Goal: Information Seeking & Learning: Learn about a topic

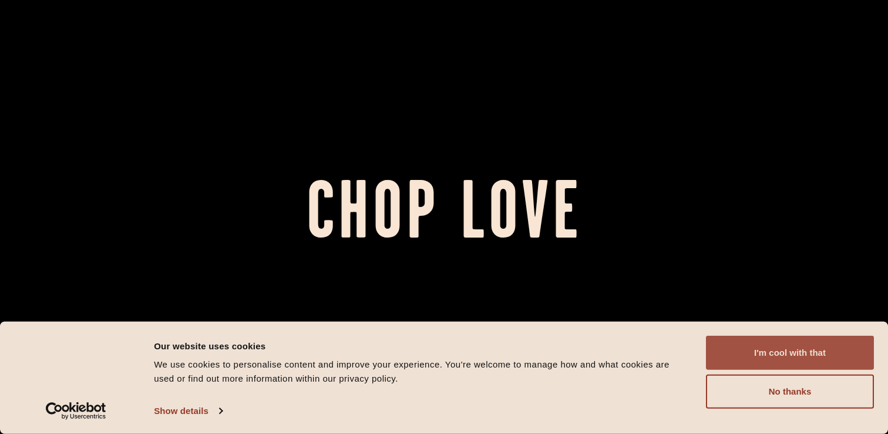
click at [729, 345] on button "I'm cool with that" at bounding box center [790, 352] width 168 height 34
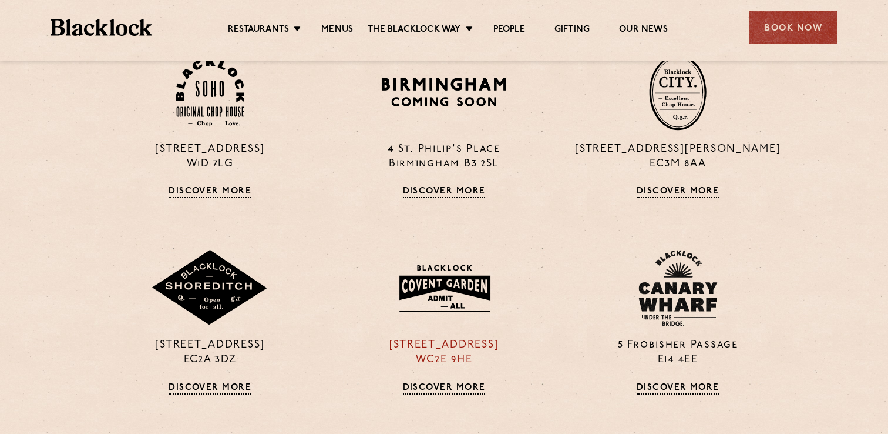
scroll to position [845, 0]
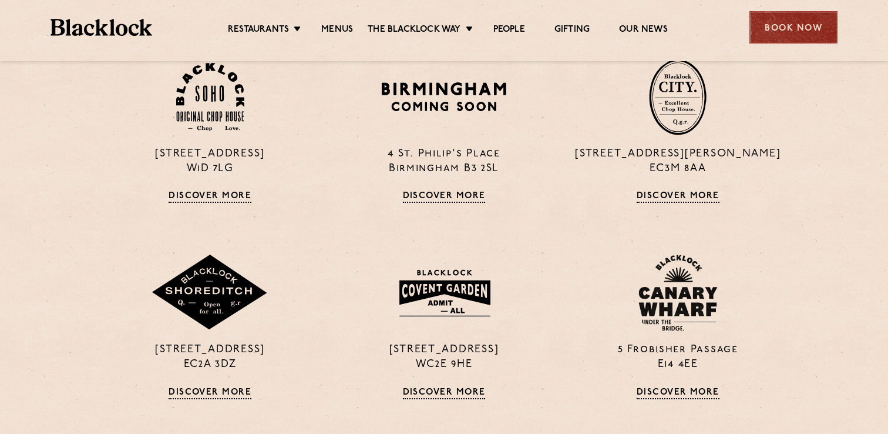
click at [772, 36] on div "Book Now" at bounding box center [794, 27] width 88 height 32
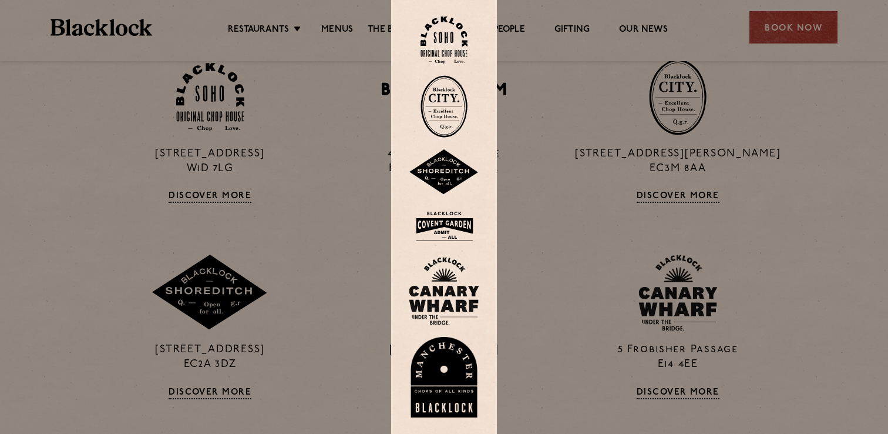
click at [451, 172] on img at bounding box center [444, 172] width 71 height 46
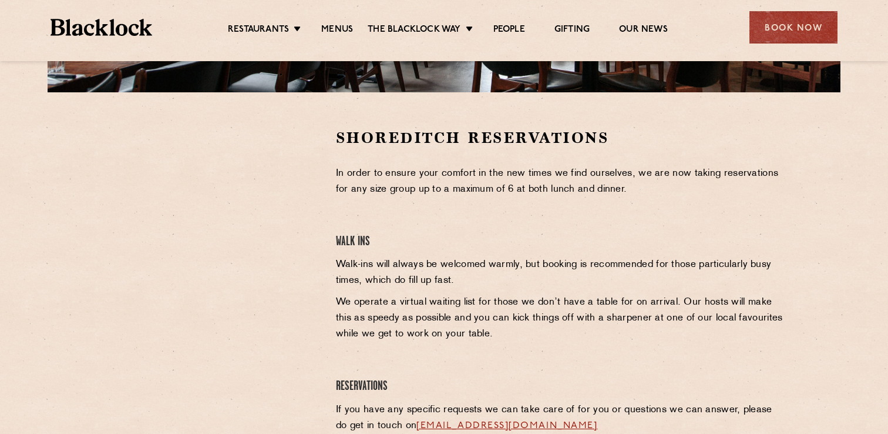
scroll to position [370, 0]
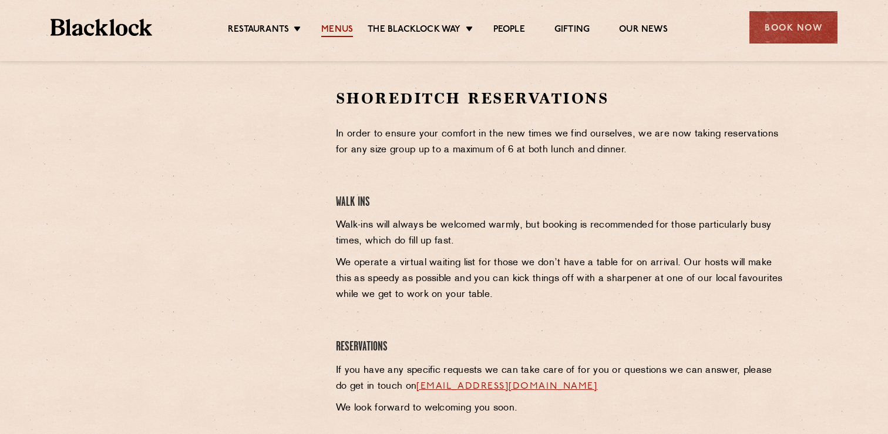
click at [343, 25] on link "Menus" at bounding box center [337, 30] width 32 height 13
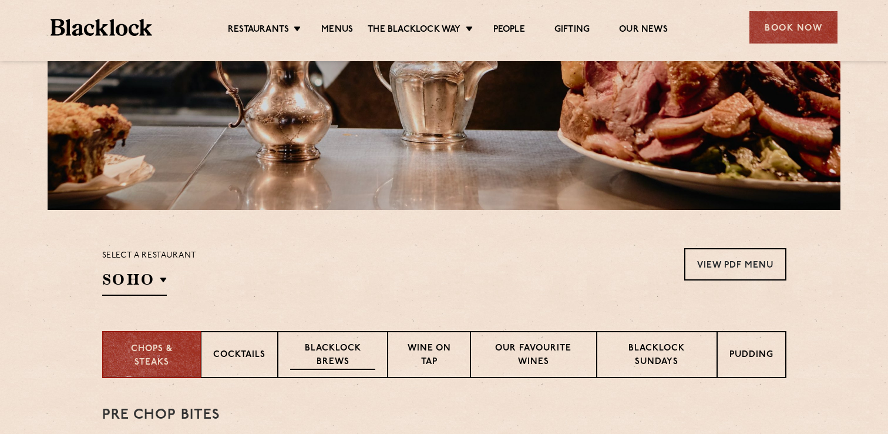
scroll to position [203, 0]
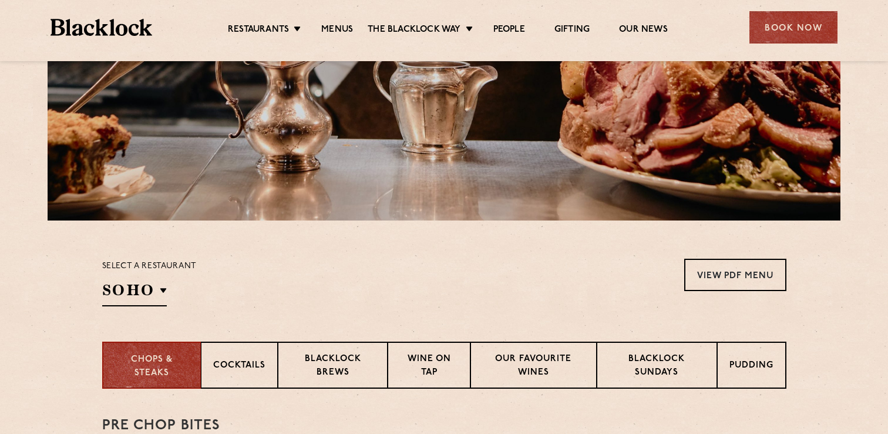
click at [137, 278] on div "Select a restaurant SOHO Soho Birmingham City Shoreditch Covent Garden Canary W…" at bounding box center [149, 283] width 95 height 48
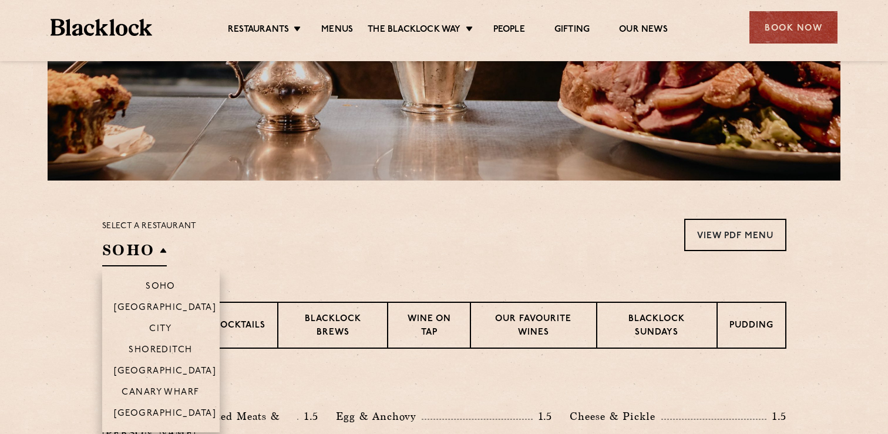
scroll to position [245, 0]
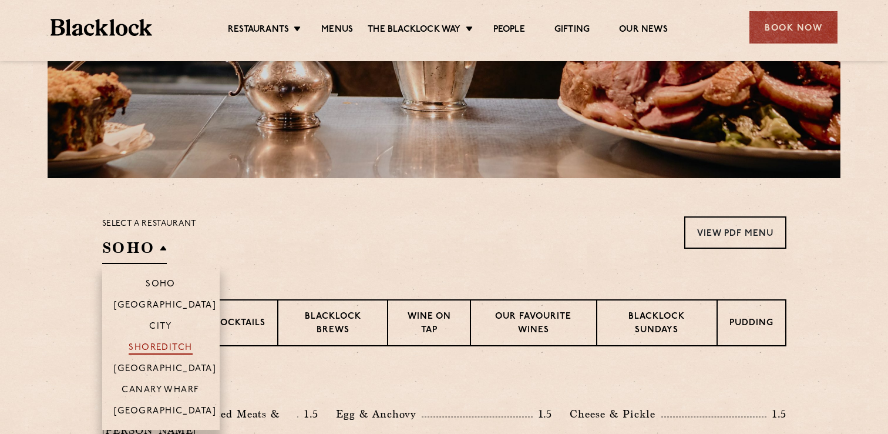
click at [155, 347] on p "Shoreditch" at bounding box center [161, 349] width 64 height 12
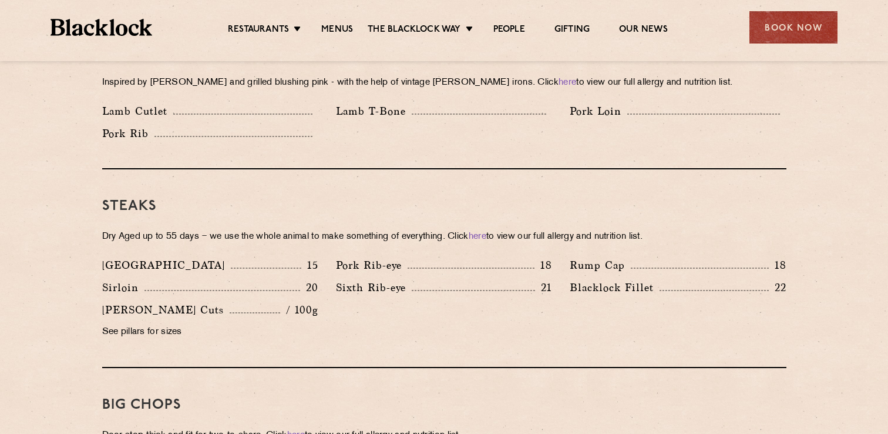
scroll to position [1008, 0]
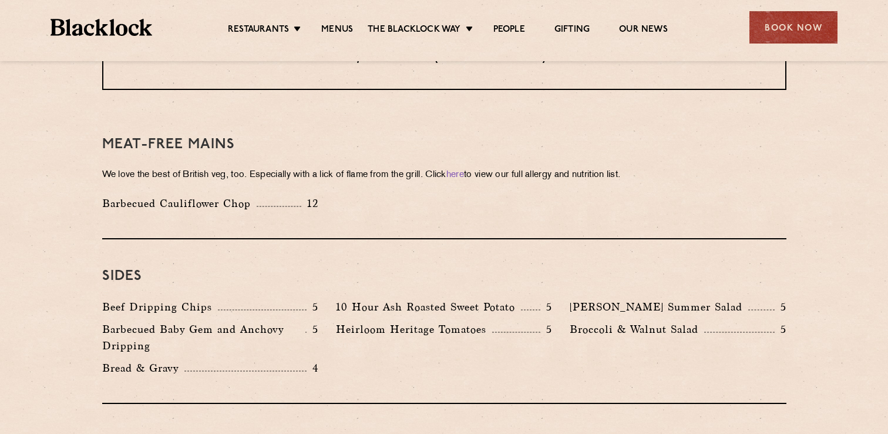
scroll to position [1996, 0]
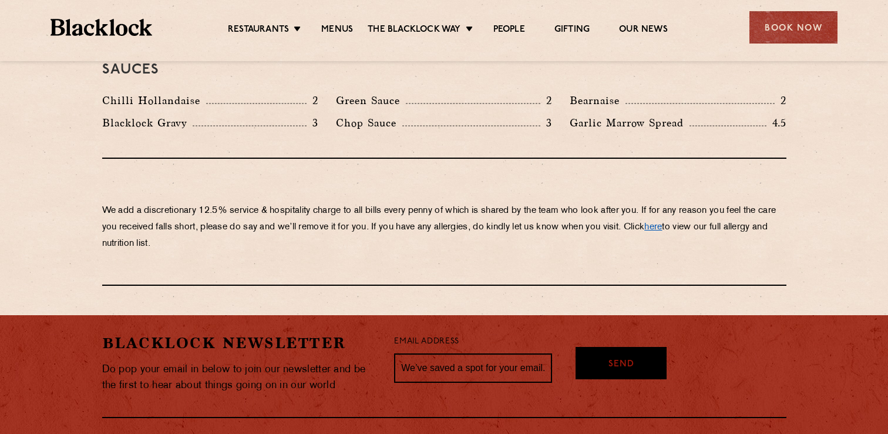
click at [662, 223] on link "here" at bounding box center [654, 227] width 18 height 9
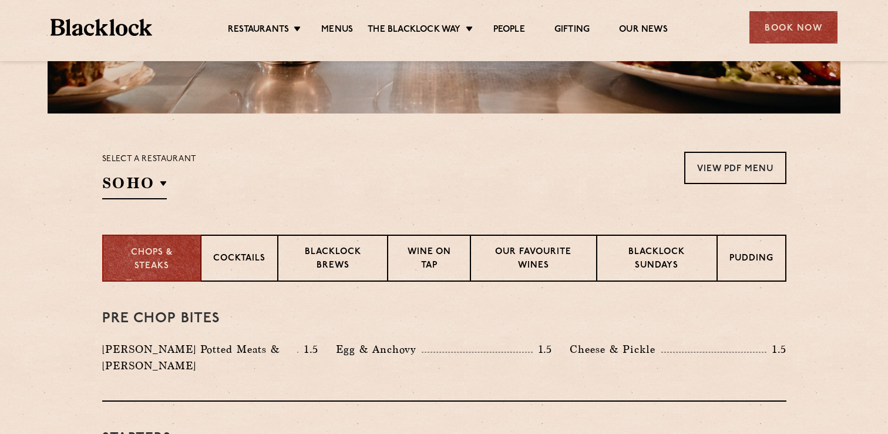
scroll to position [308, 0]
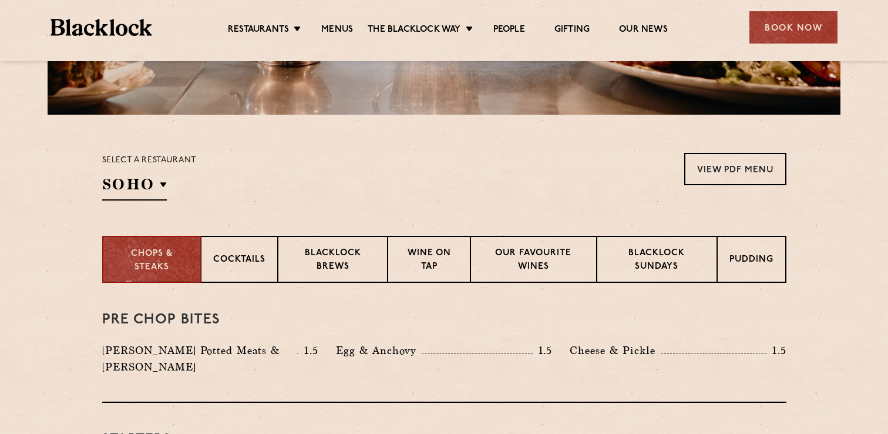
click at [149, 204] on section "Select a restaurant SOHO Soho Birmingham City Shoreditch Covent Garden Canary W…" at bounding box center [444, 175] width 888 height 121
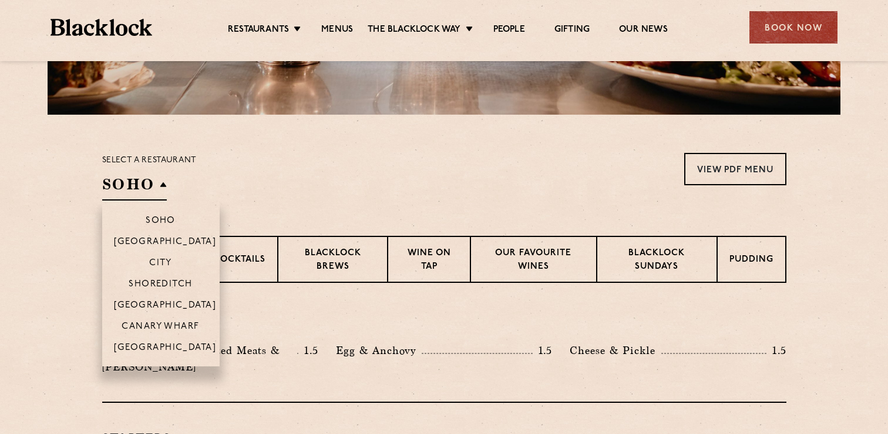
click at [149, 195] on h2 "SOHO" at bounding box center [134, 187] width 65 height 26
click at [180, 284] on p "Shoreditch" at bounding box center [161, 285] width 64 height 12
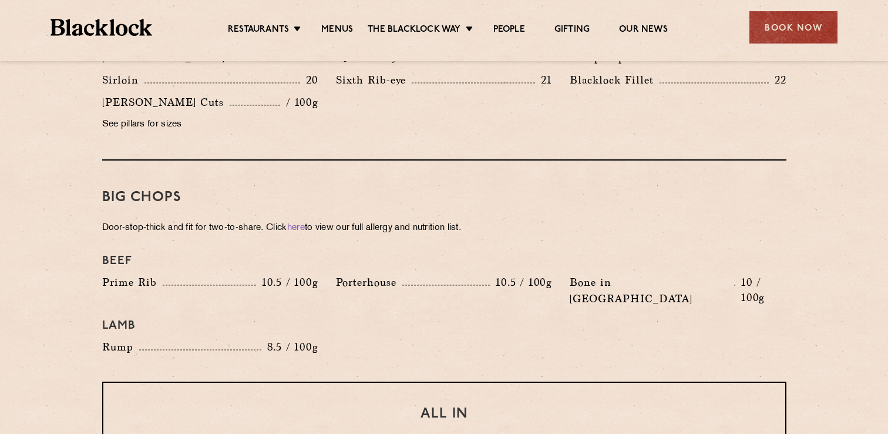
scroll to position [1214, 0]
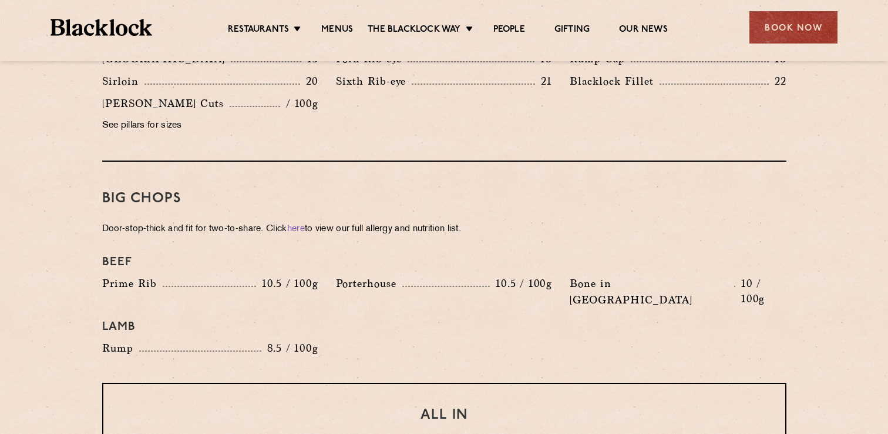
click at [300, 202] on div "Big Chops Door-stop-thick and fit for two-to-share. Click here to view our full…" at bounding box center [444, 272] width 684 height 221
click at [300, 224] on link "here" at bounding box center [296, 228] width 18 height 9
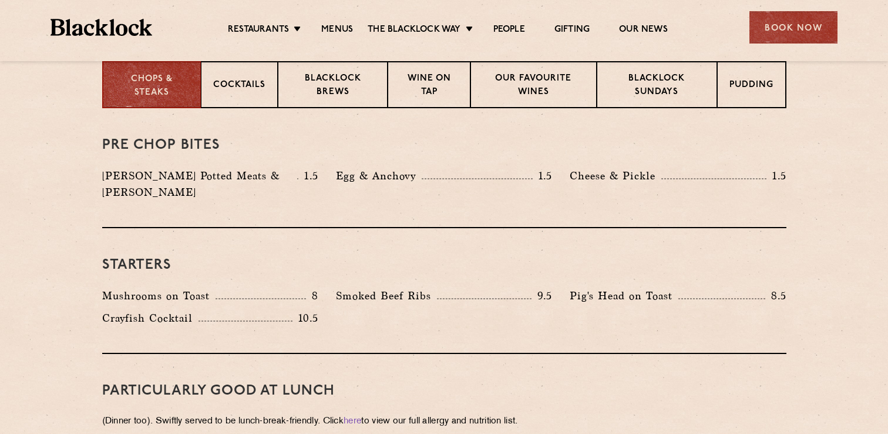
scroll to position [487, 0]
